Goal: Use online tool/utility

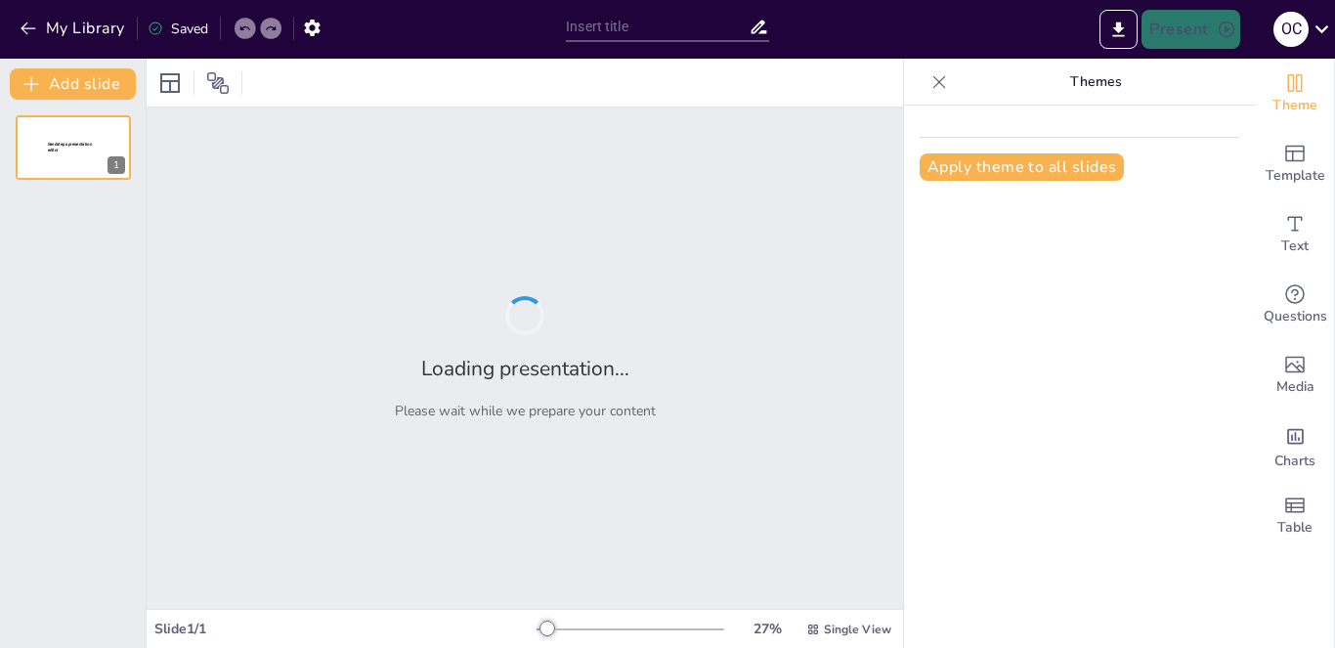
type input "Imported Развитие корпоративной культуры в ООО КМП.pptx"
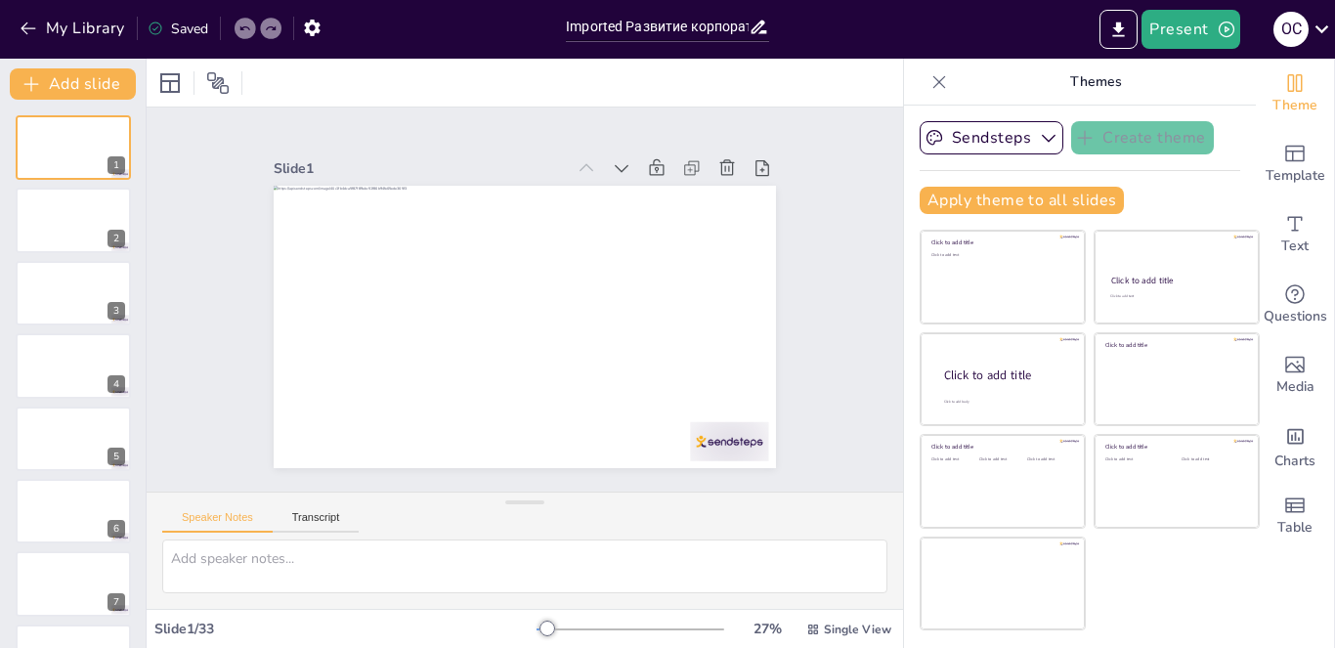
click at [294, 508] on div "Speaker Notes Transcript" at bounding box center [260, 519] width 196 height 25
click at [311, 514] on button "Transcript" at bounding box center [316, 521] width 87 height 21
click at [202, 521] on button "Speaker Notes" at bounding box center [217, 521] width 110 height 21
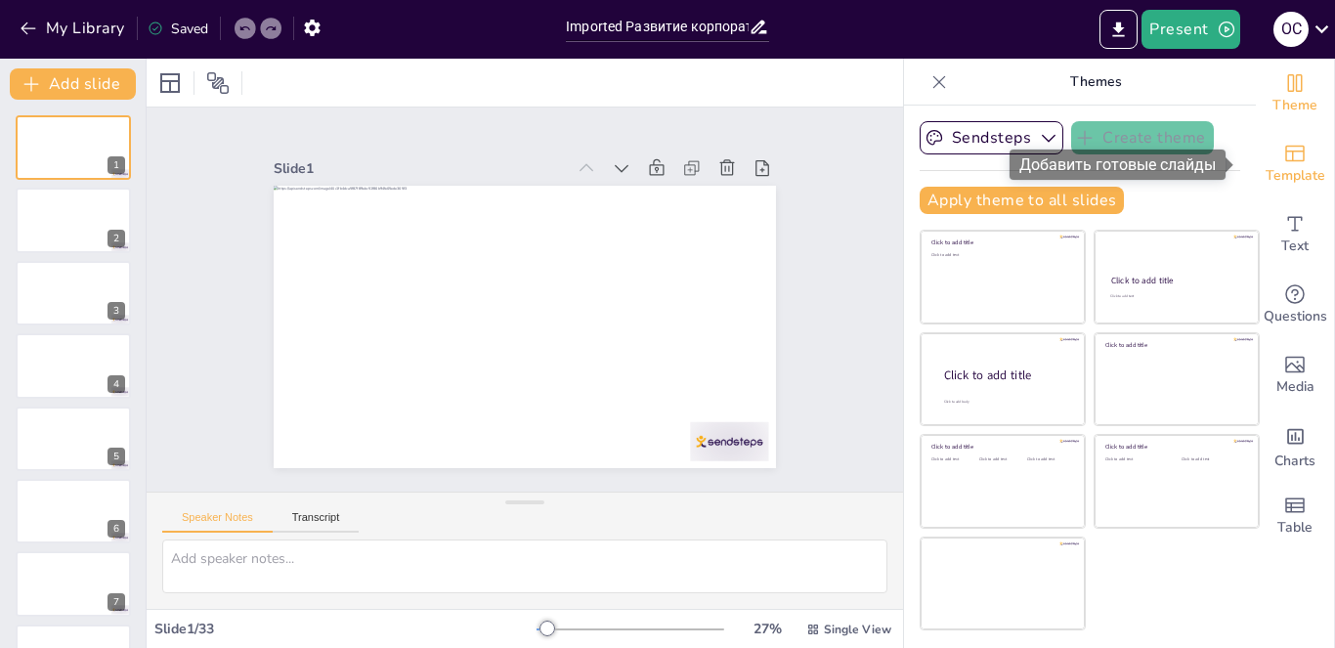
click at [1277, 165] on span "Template" at bounding box center [1295, 175] width 60 height 21
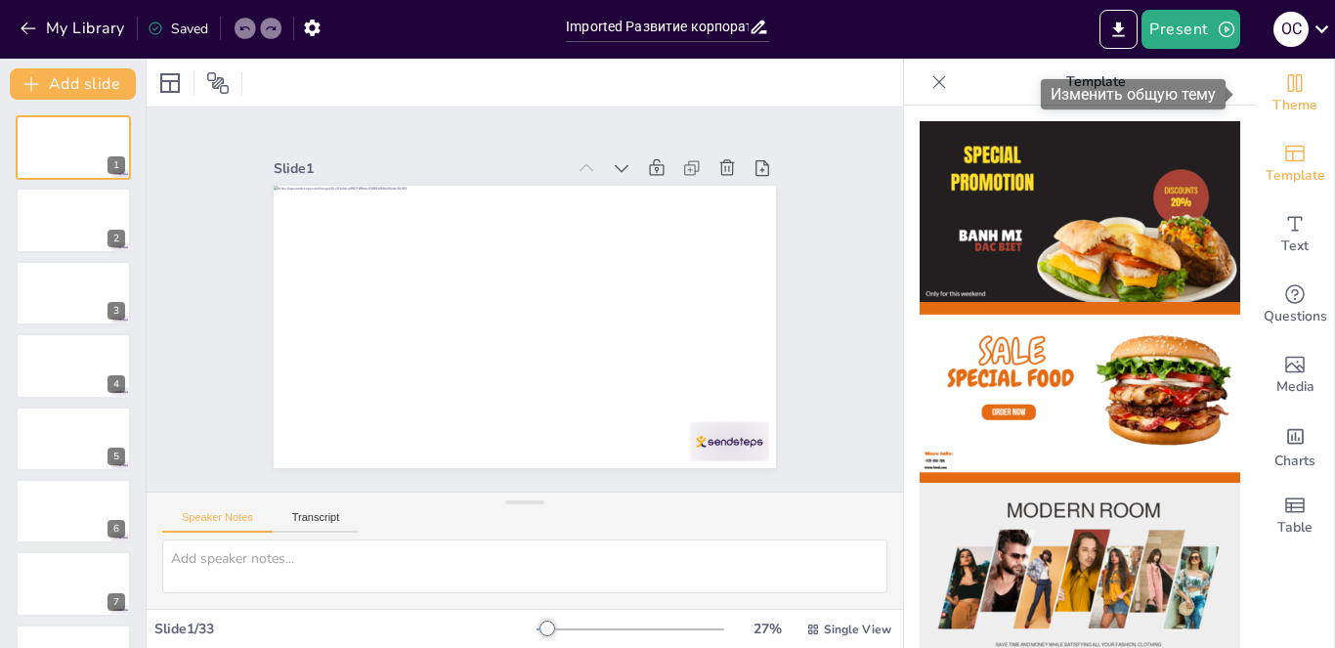
click at [1283, 90] on icon "Change the overall theme" at bounding box center [1294, 82] width 23 height 23
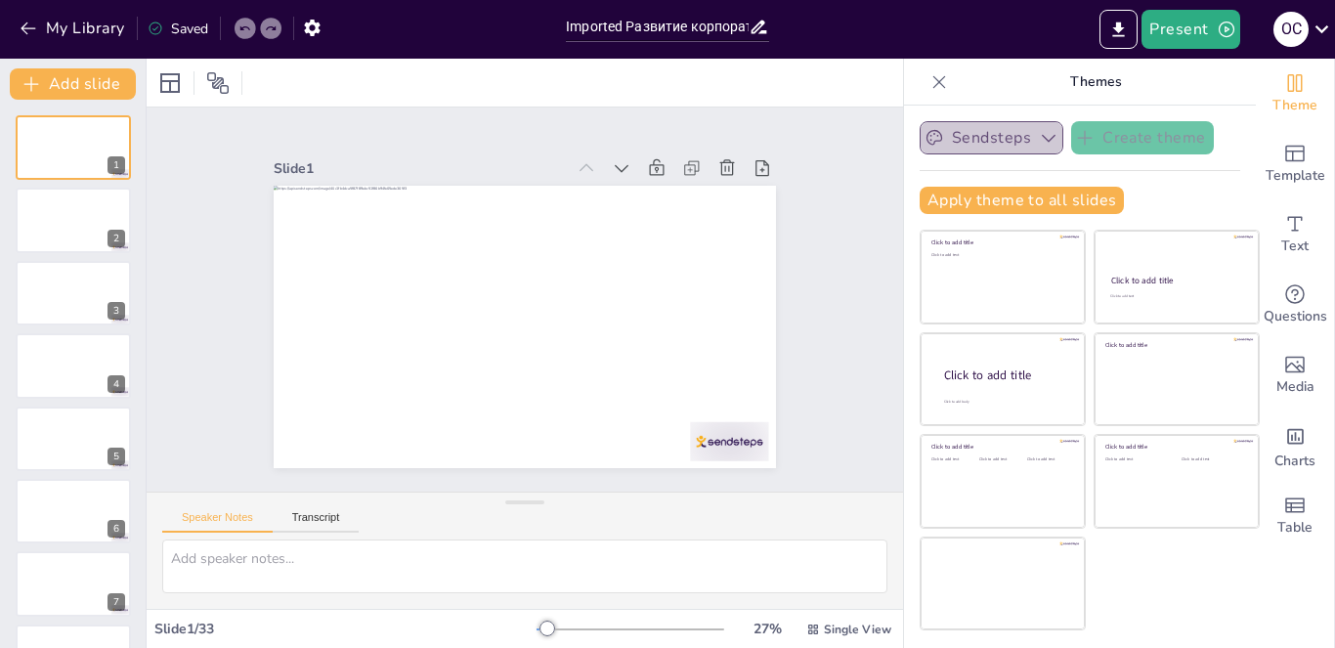
click at [1039, 141] on icon "button" at bounding box center [1049, 138] width 20 height 20
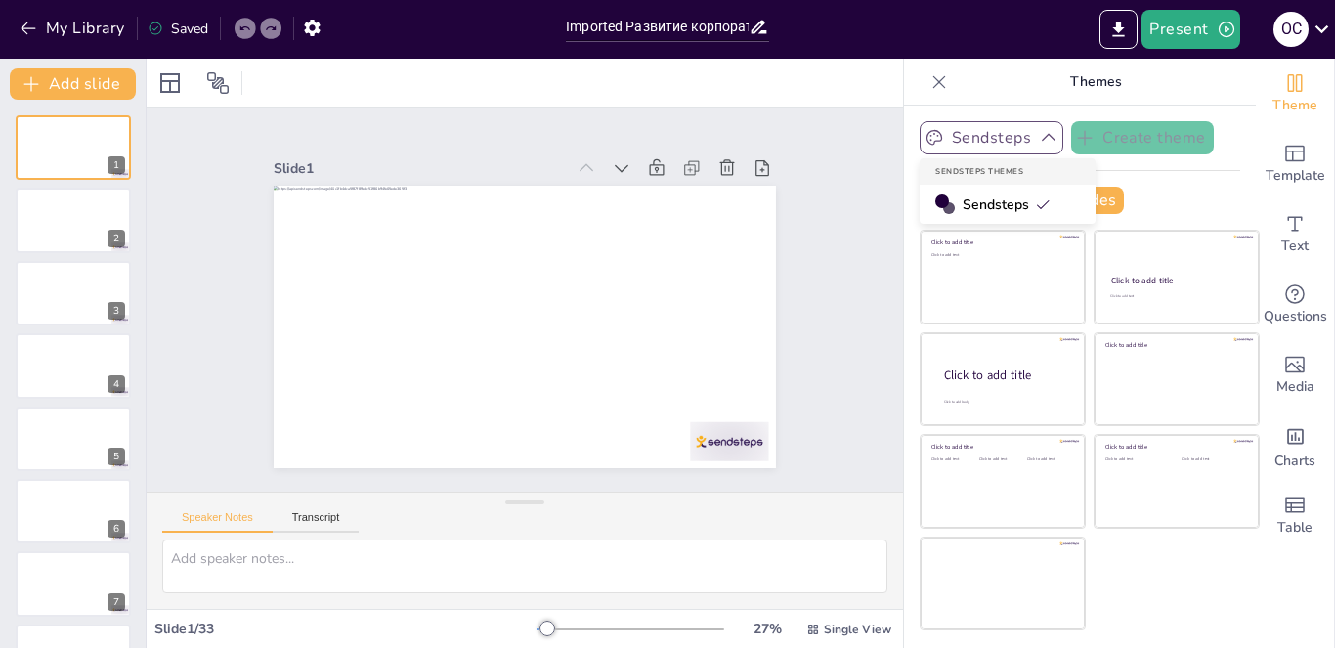
click at [1003, 202] on span "Sendsteps" at bounding box center [1006, 204] width 88 height 19
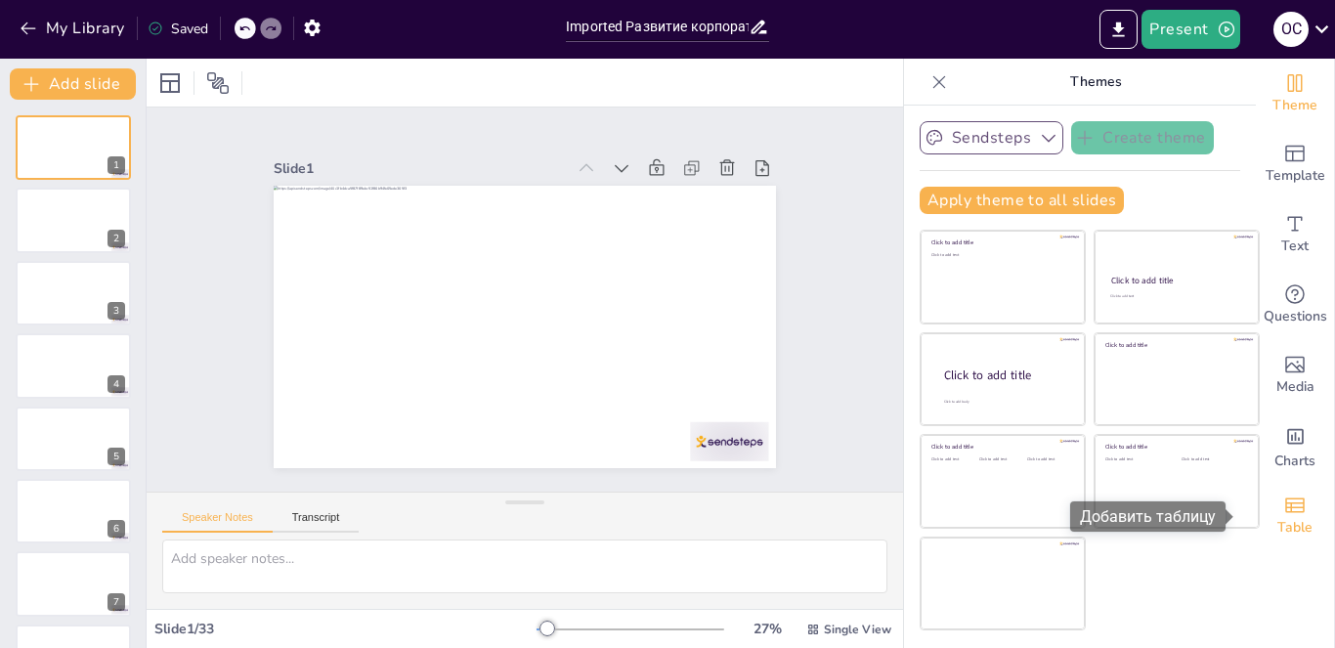
click at [1287, 512] on icon "Add a table" at bounding box center [1294, 504] width 23 height 23
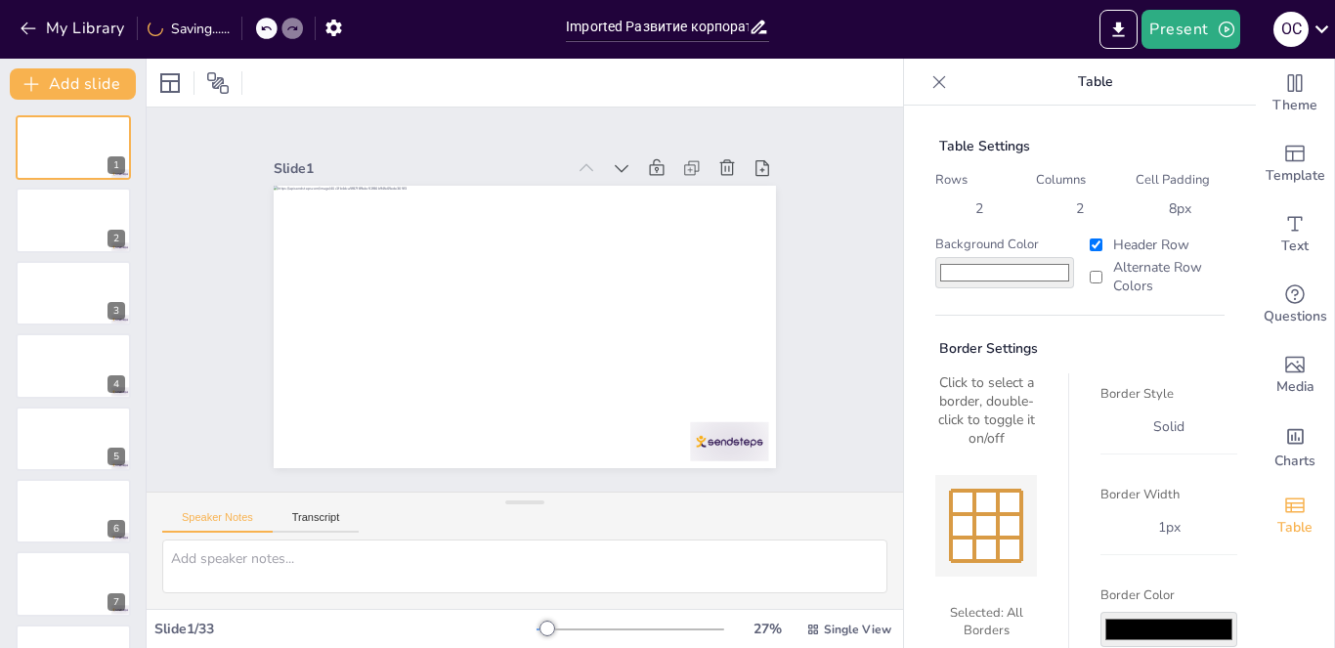
click at [735, 67] on div at bounding box center [525, 83] width 756 height 48
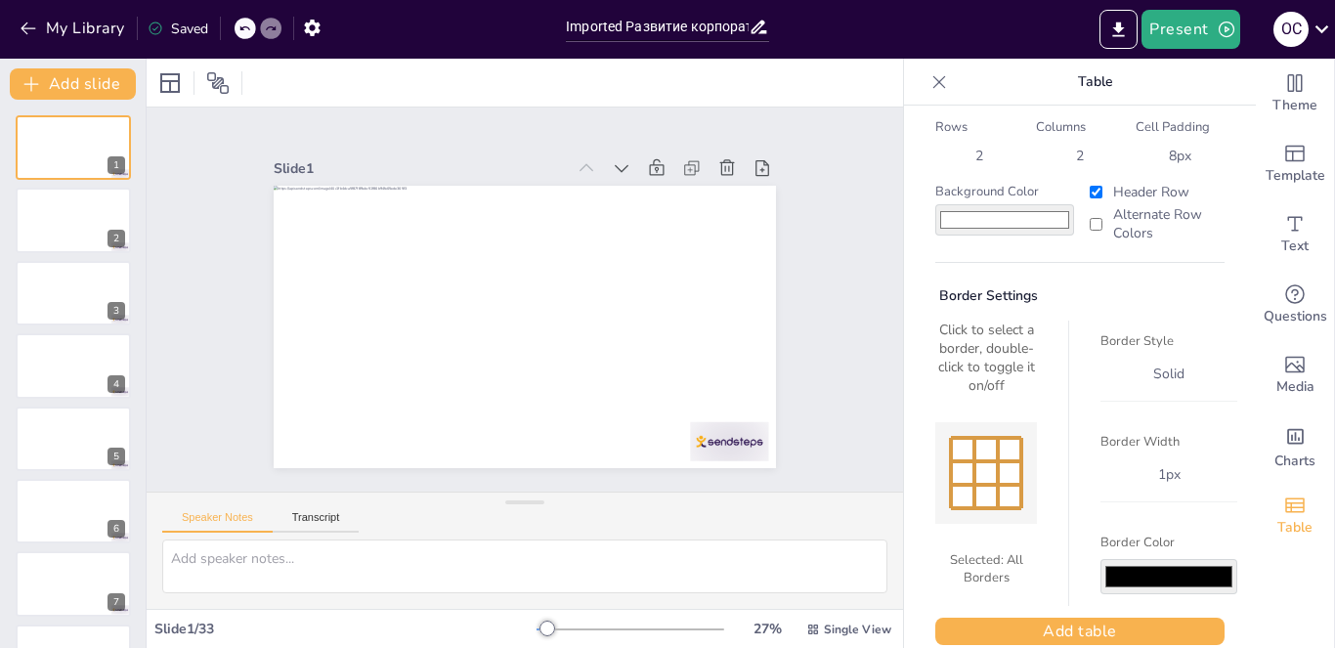
scroll to position [81, 0]
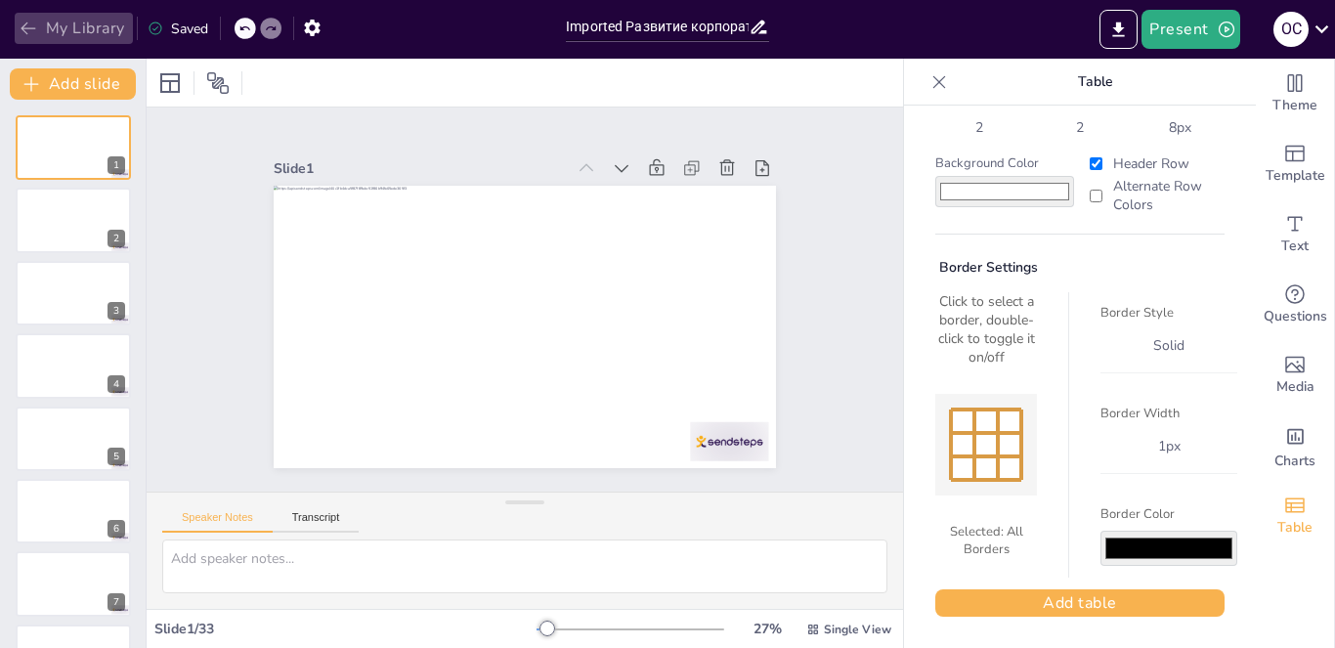
click at [32, 21] on icon "button" at bounding box center [29, 29] width 20 height 20
